Goal: Check status: Check status

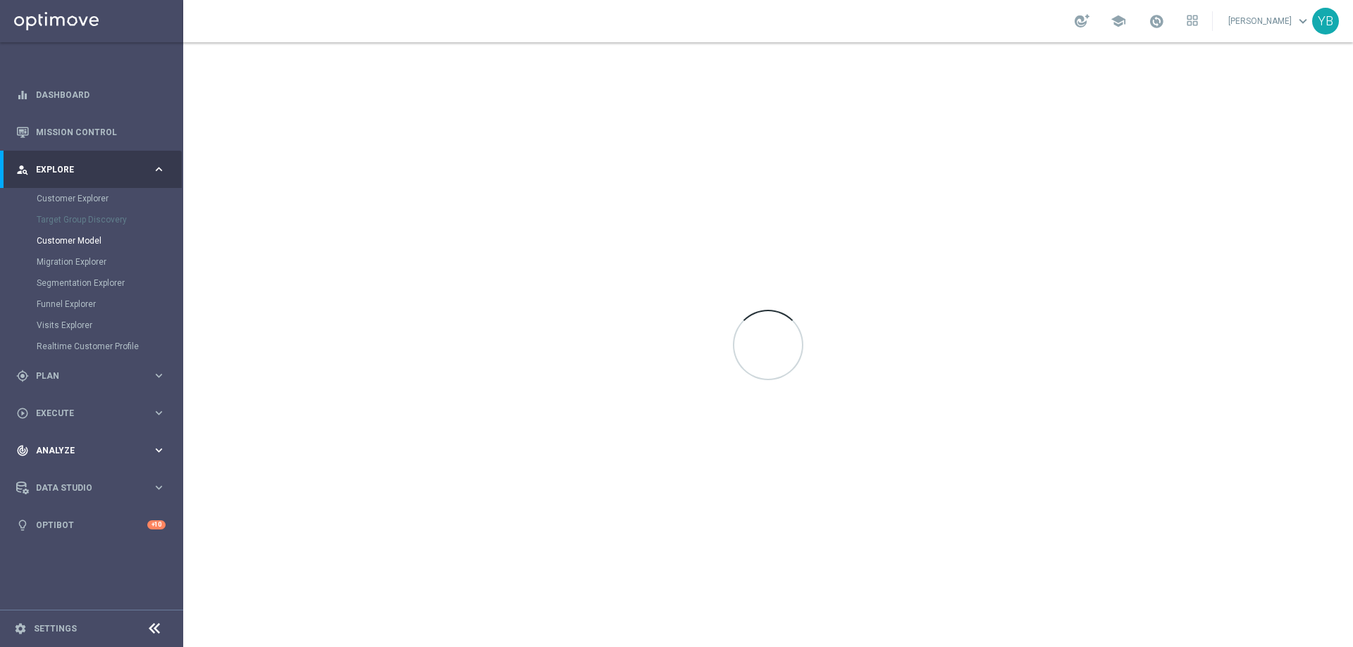
click at [156, 446] on icon "keyboard_arrow_right" at bounding box center [158, 450] width 13 height 13
click at [159, 418] on icon "keyboard_arrow_right" at bounding box center [158, 416] width 13 height 13
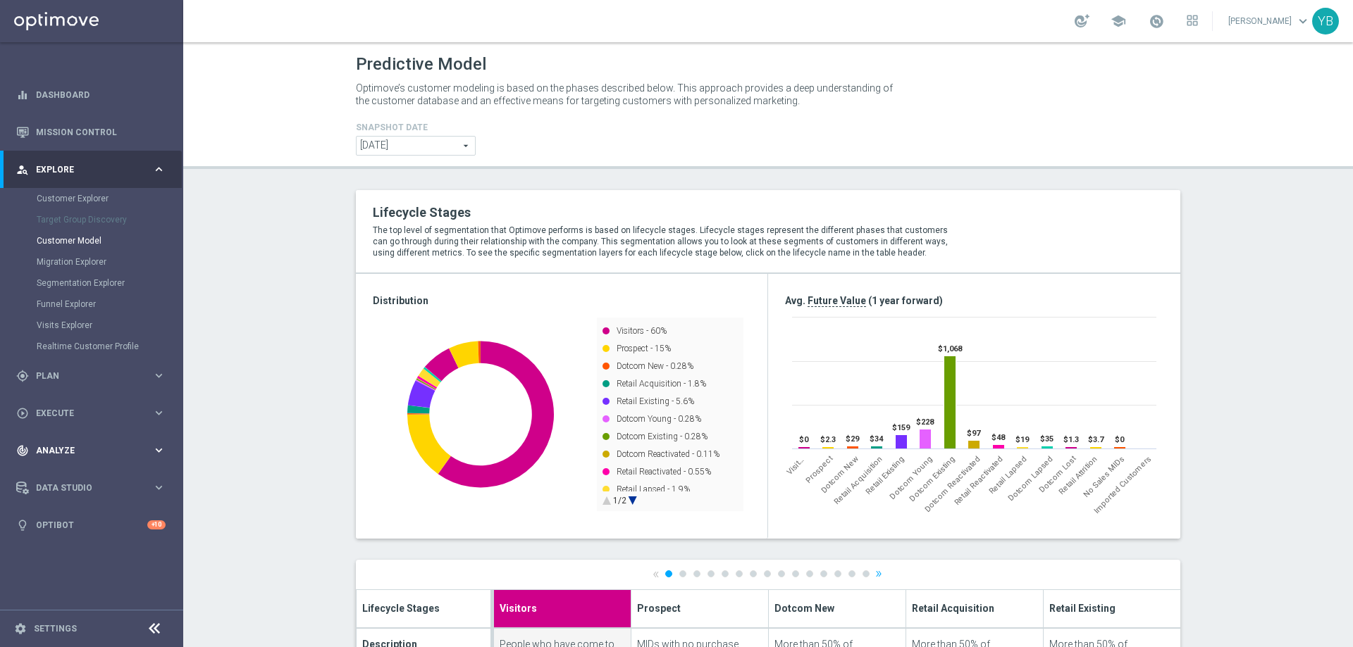
click at [151, 445] on div "track_changes Analyze" at bounding box center [84, 451] width 136 height 13
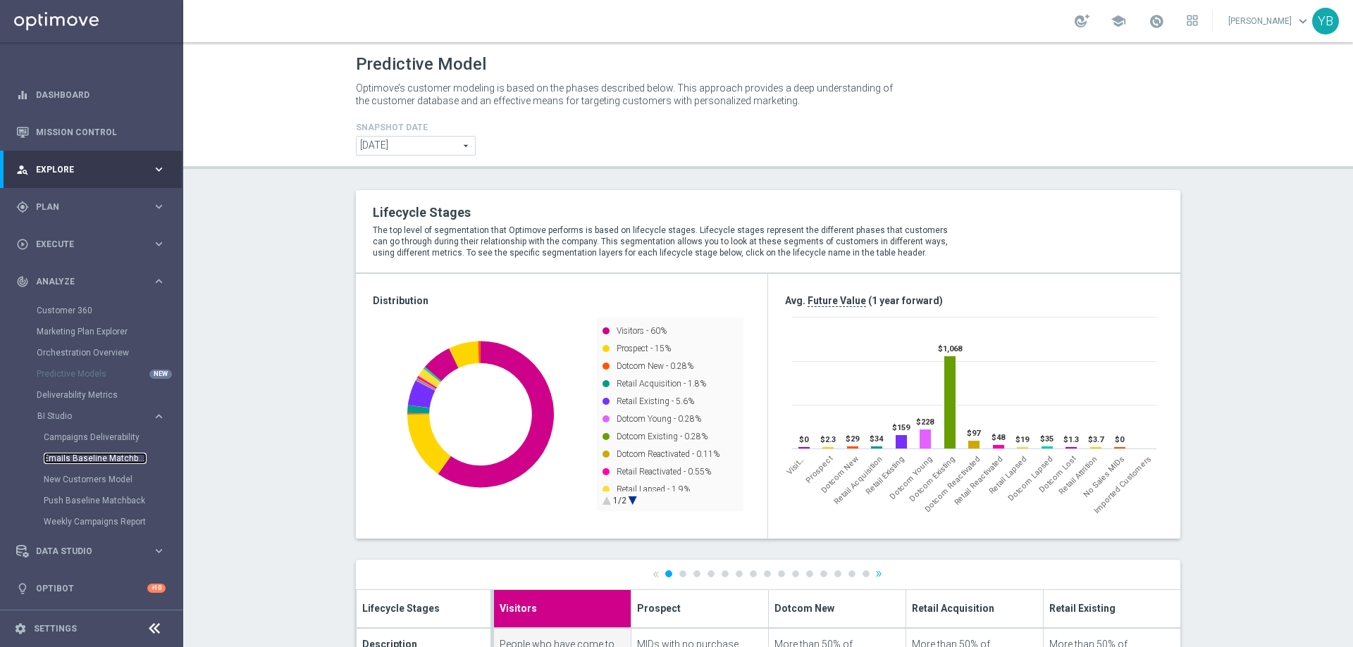
click at [95, 455] on link "Emails Baseline Matchback" at bounding box center [95, 458] width 103 height 11
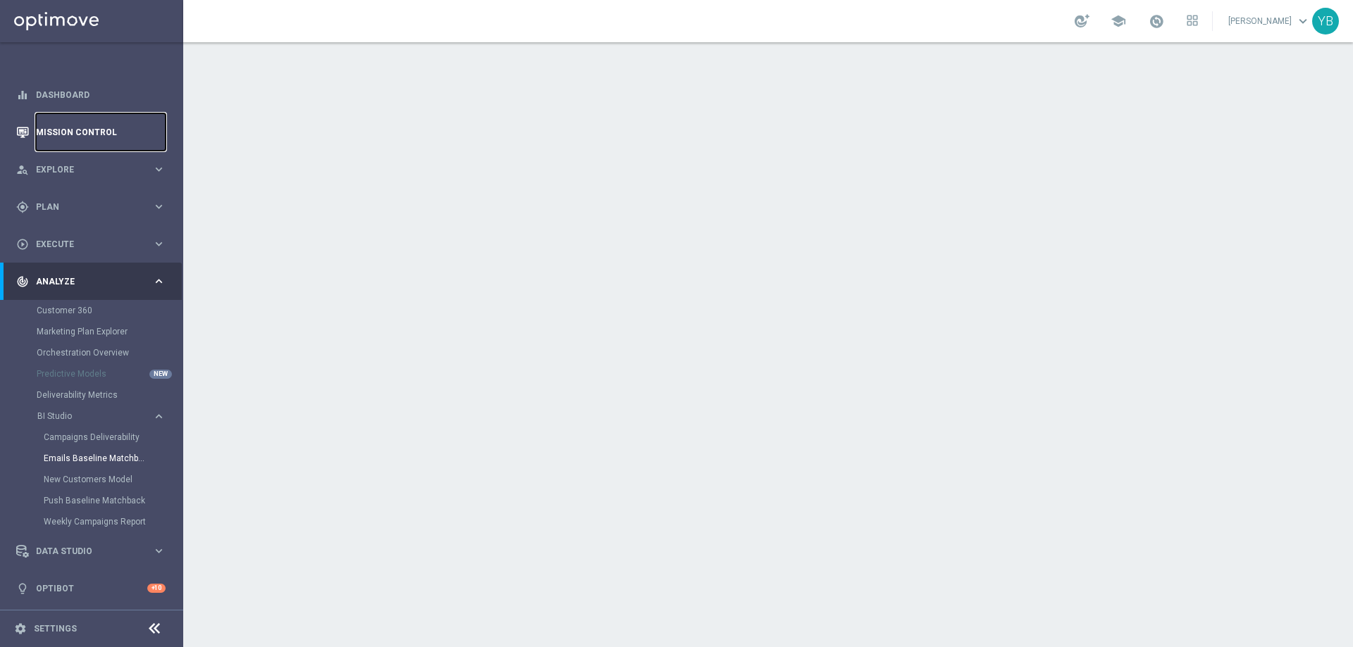
click at [82, 132] on link "Mission Control" at bounding box center [101, 131] width 130 height 37
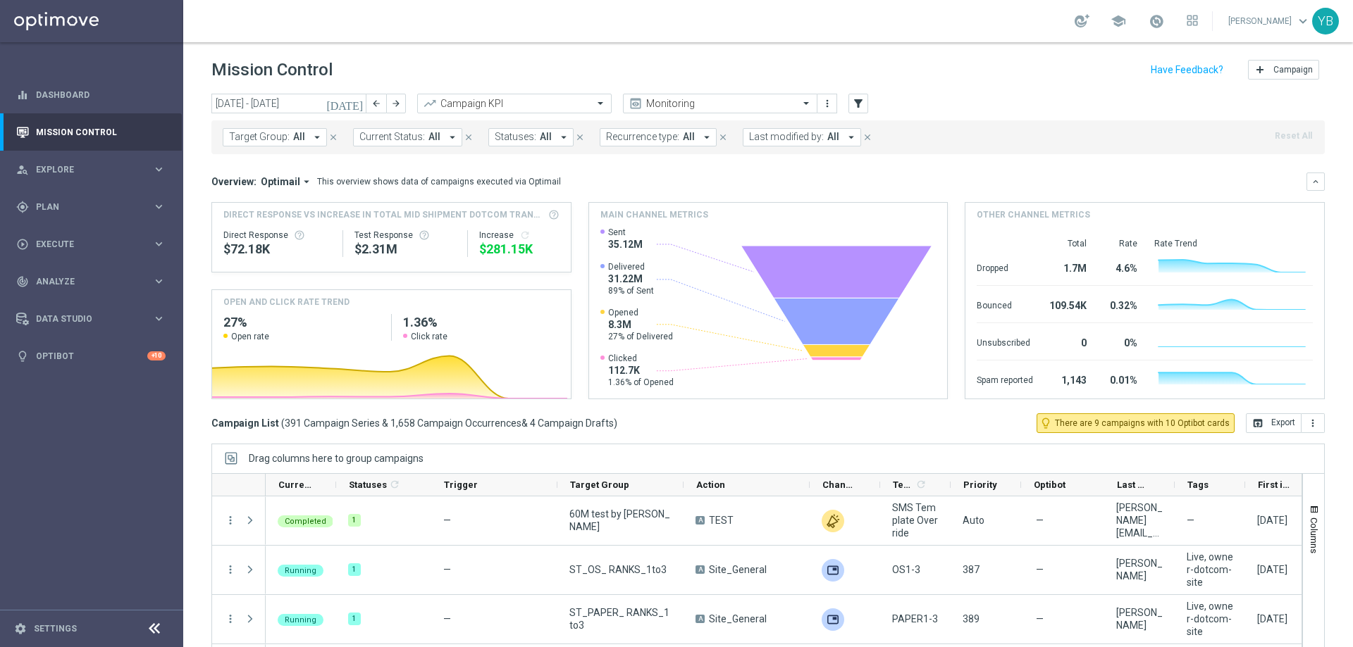
click at [359, 104] on icon "today" at bounding box center [345, 103] width 38 height 13
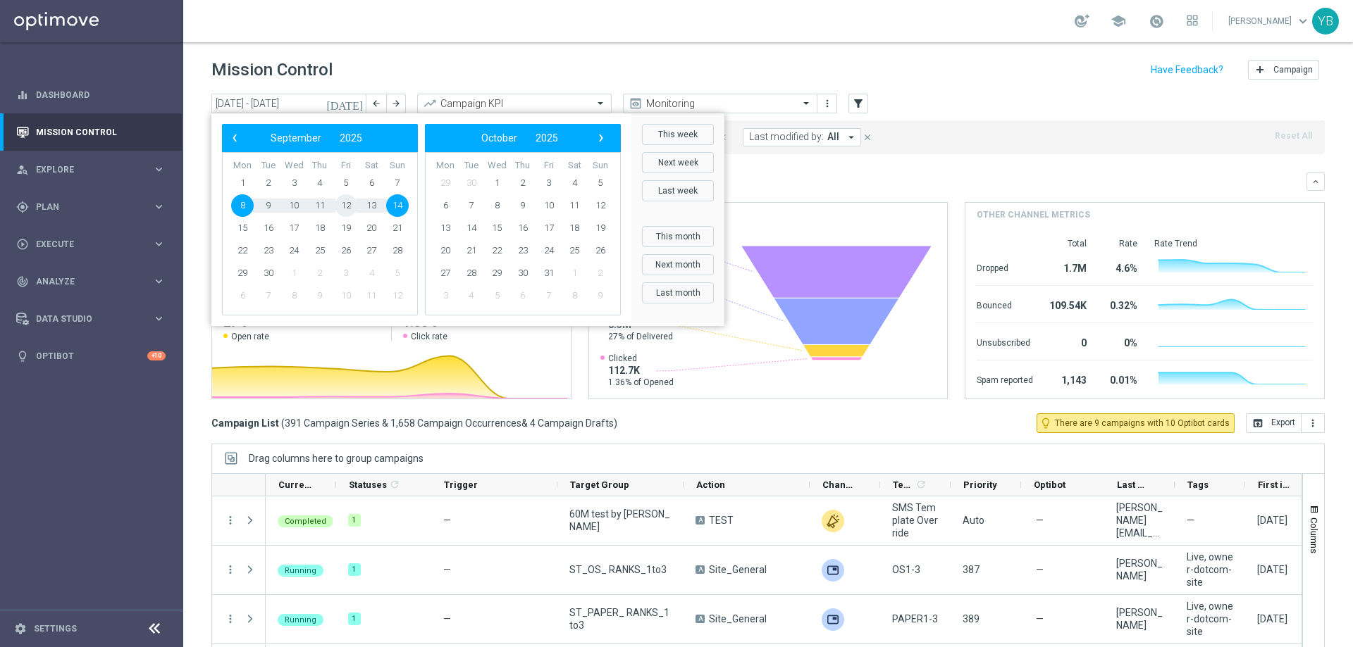
click at [342, 209] on span "12" at bounding box center [346, 205] width 23 height 23
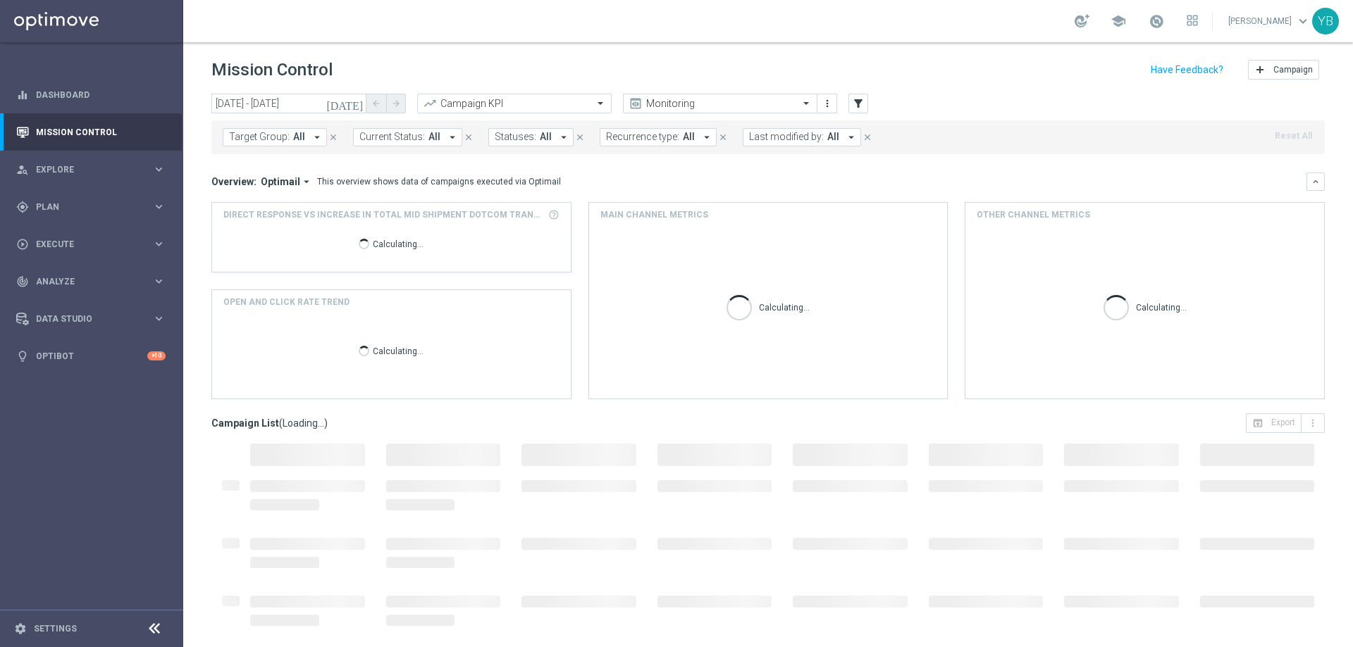
type input "12 Sep 2025 - 12 Sep 2025"
click at [300, 182] on icon "arrow_drop_down" at bounding box center [306, 181] width 13 height 13
click at [270, 206] on div "Analysis" at bounding box center [274, 204] width 85 height 20
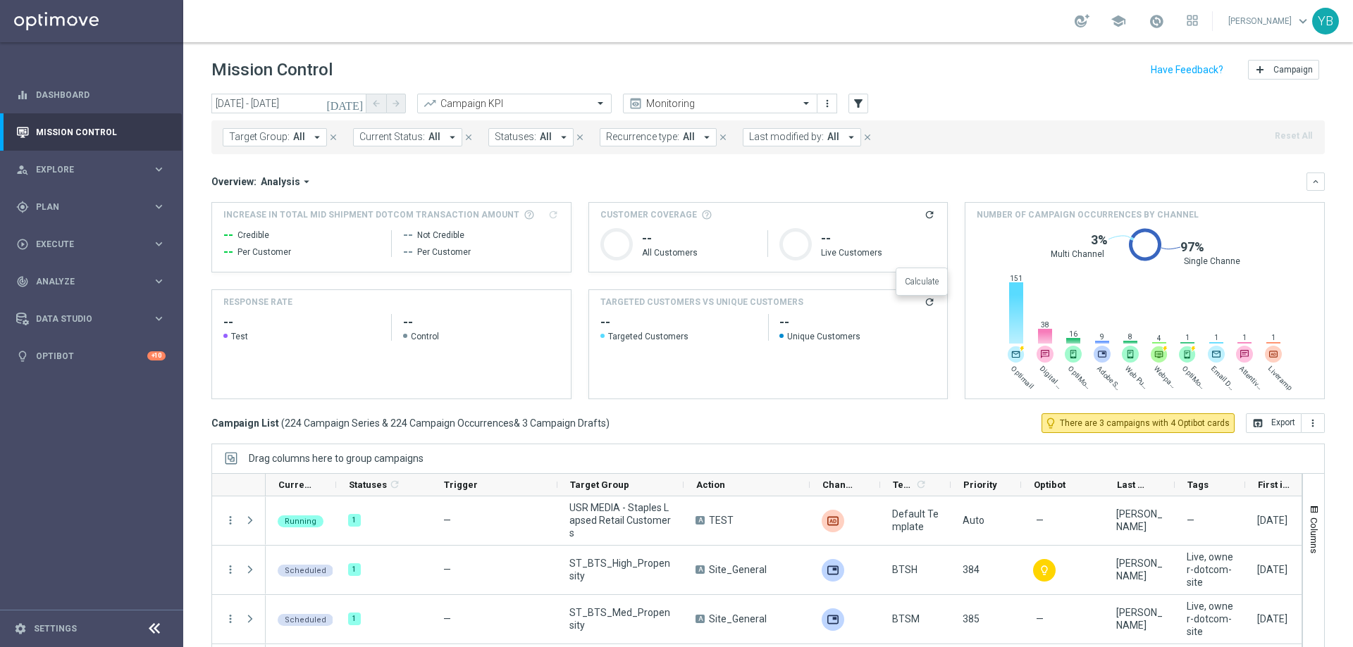
click at [924, 303] on icon "refresh" at bounding box center [929, 302] width 11 height 11
